Goal: Find specific page/section: Find specific page/section

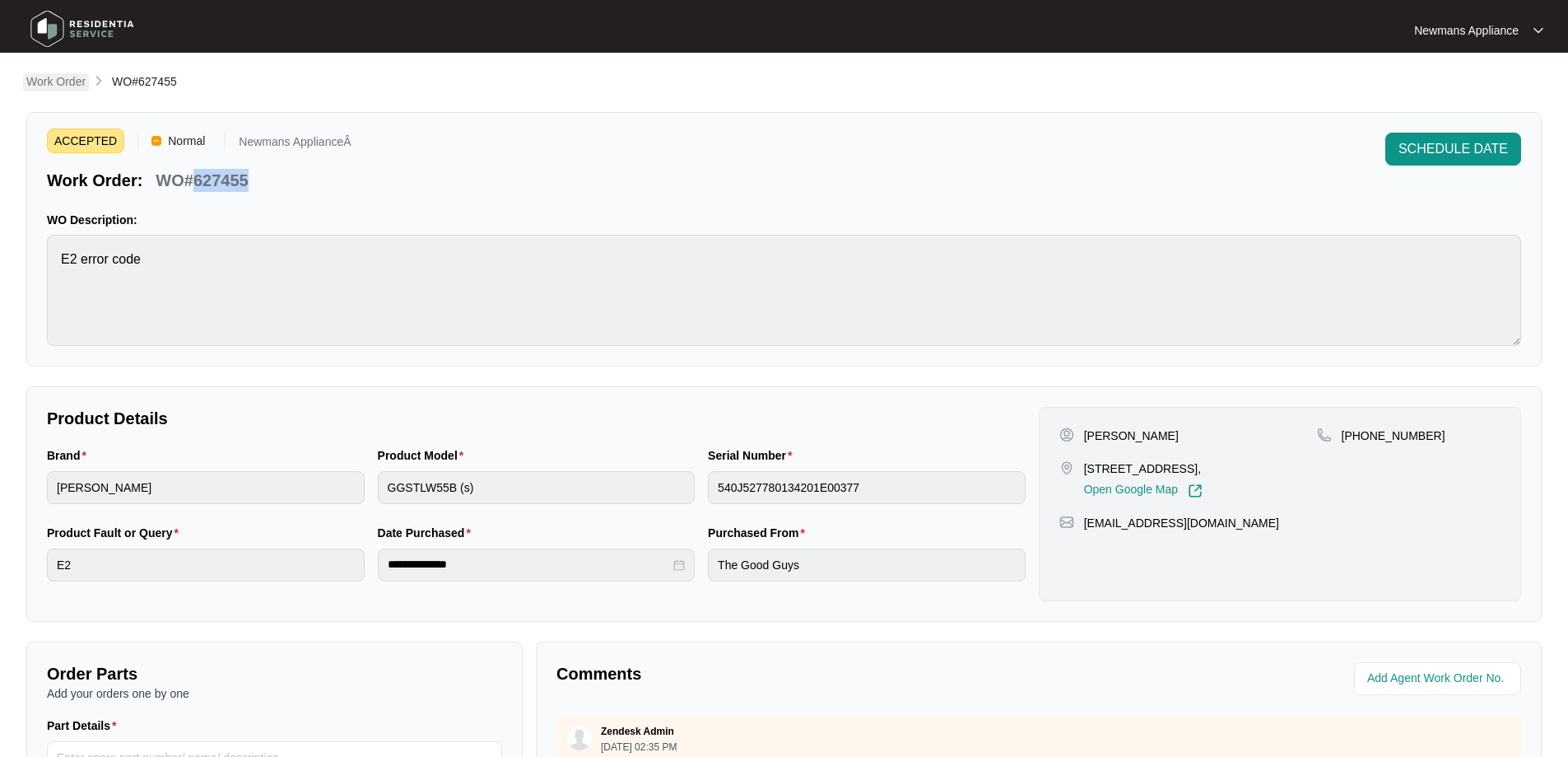
click at [59, 82] on p "Work Order" at bounding box center [56, 82] width 59 height 17
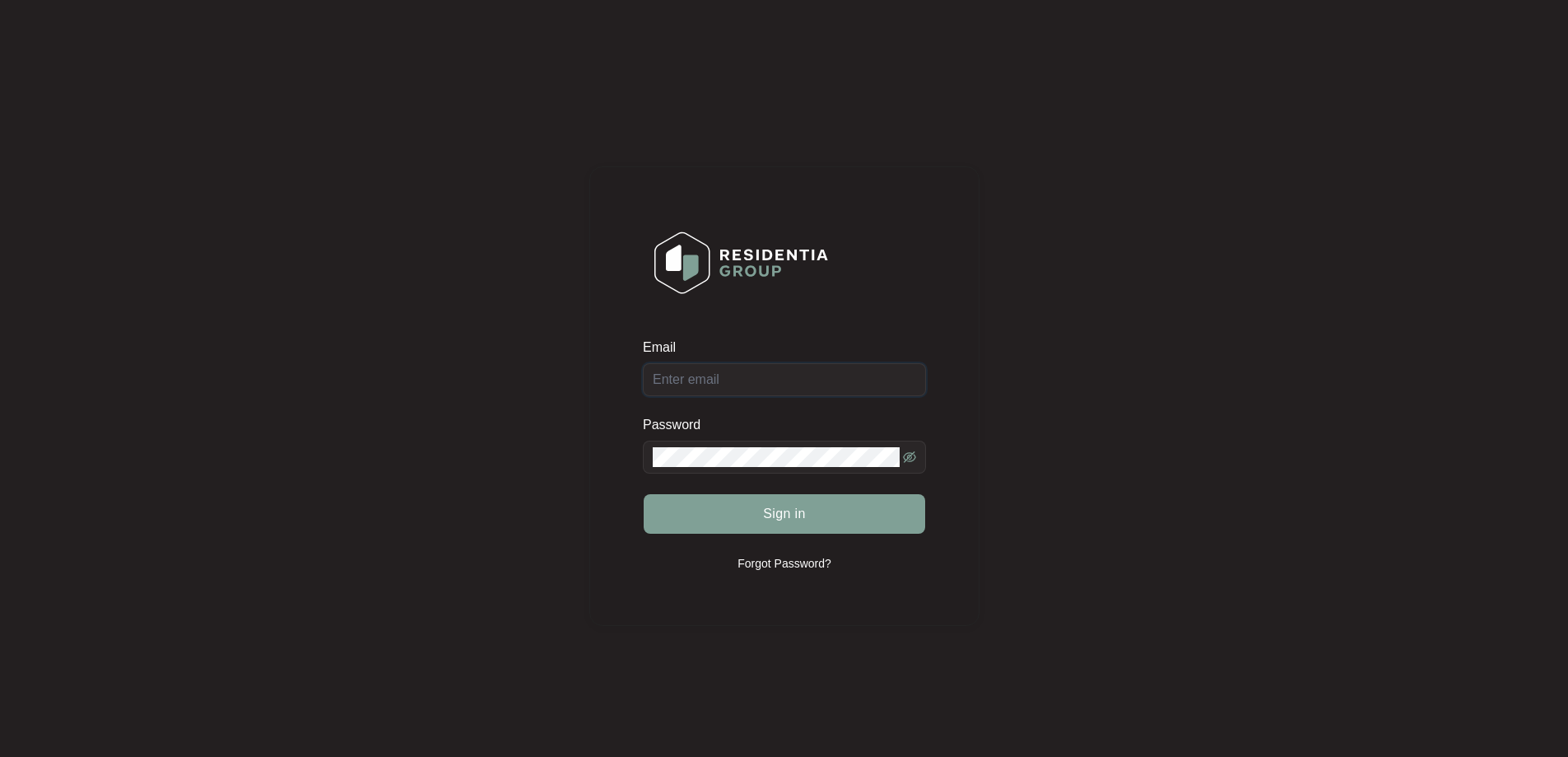
type input "[EMAIL_ADDRESS][DOMAIN_NAME]"
click at [778, 514] on span "Sign in" at bounding box center [784, 514] width 42 height 20
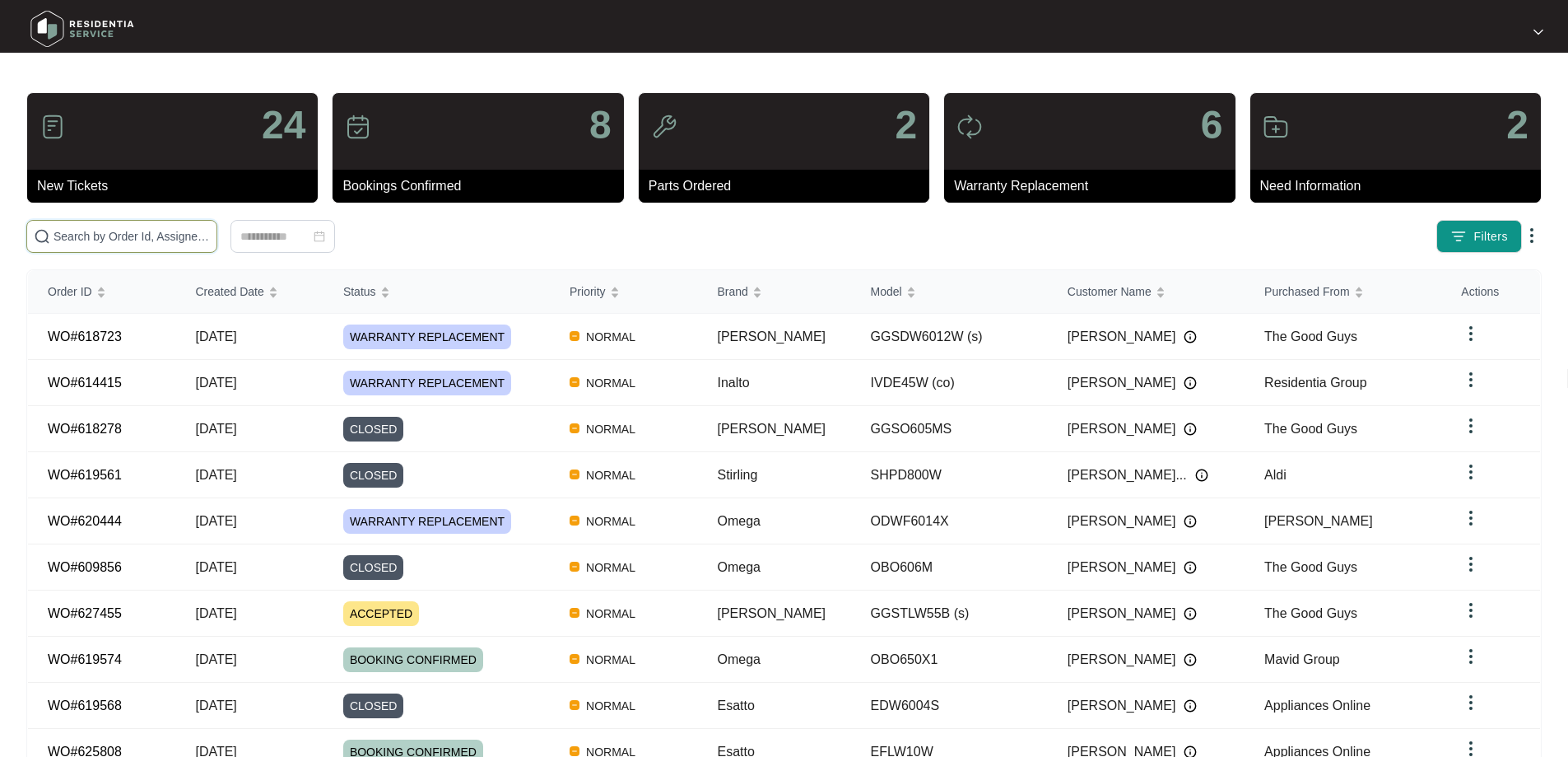
click at [210, 235] on input "text" at bounding box center [131, 236] width 156 height 18
paste input "614415"
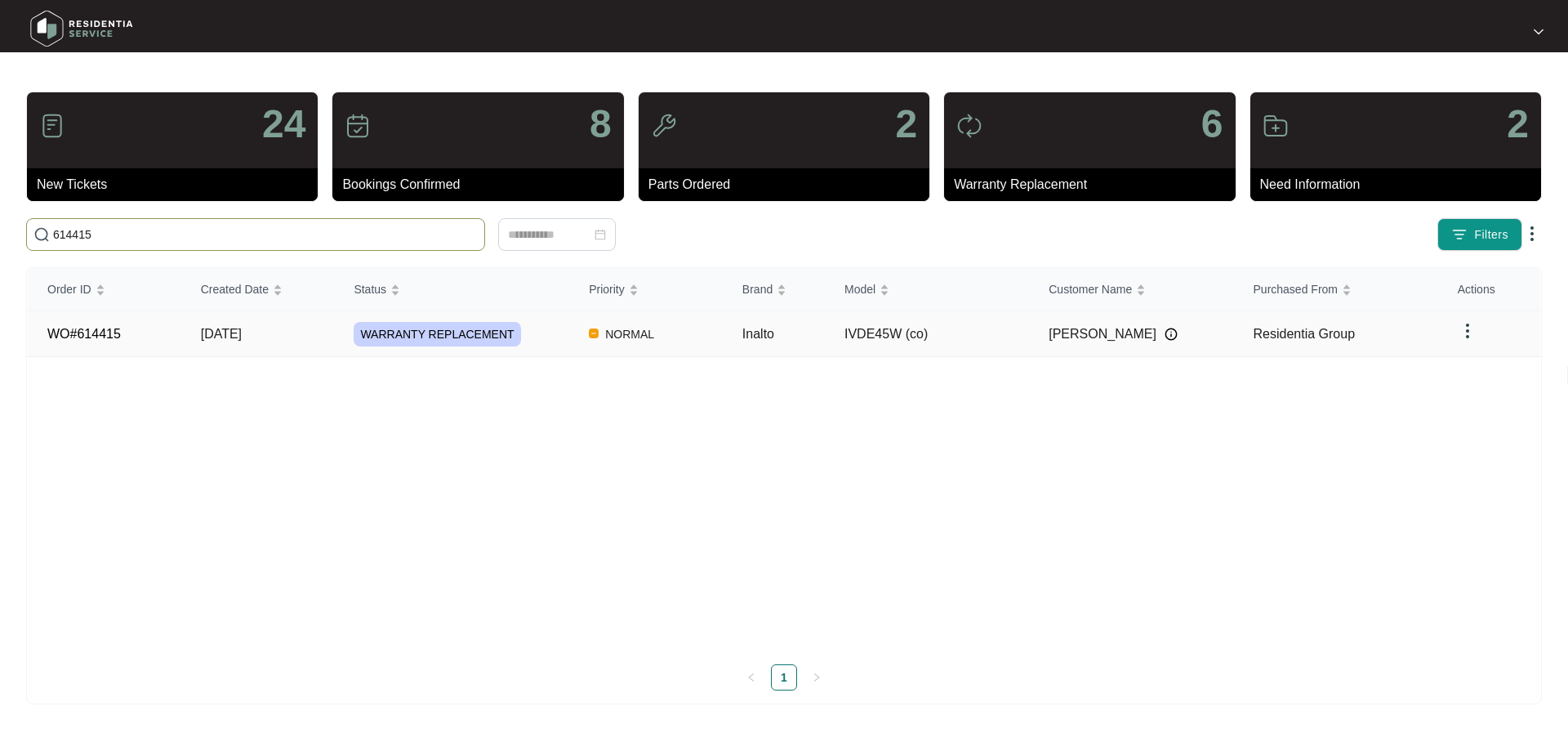
type input "614415"
click at [339, 336] on td "WARRANTY REPLACEMENT" at bounding box center [451, 333] width 235 height 45
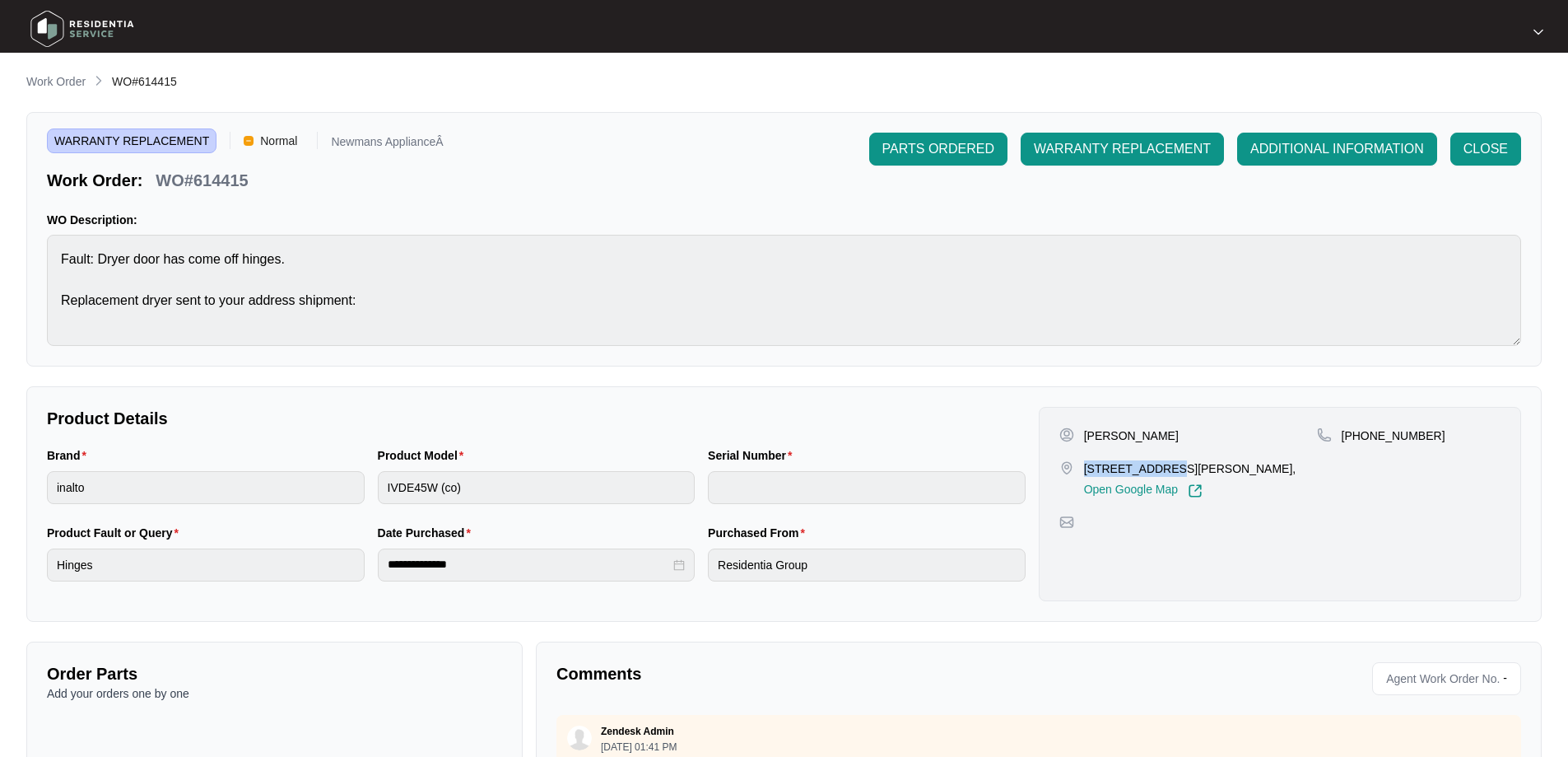
drag, startPoint x: 1084, startPoint y: 470, endPoint x: 1160, endPoint y: 472, distance: 76.0
click at [1160, 472] on p "[STREET_ADDRESS][PERSON_NAME]," at bounding box center [1190, 468] width 212 height 17
copy p "[STREET_ADDRESS][PERSON_NAME]"
